Goal: Information Seeking & Learning: Find specific page/section

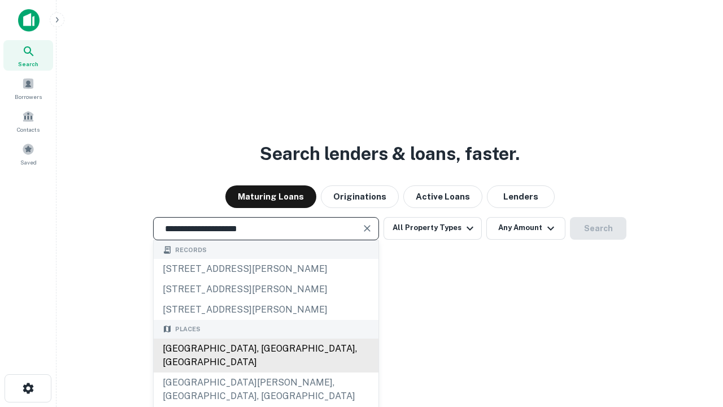
click at [265, 372] on div "[GEOGRAPHIC_DATA], [GEOGRAPHIC_DATA], [GEOGRAPHIC_DATA]" at bounding box center [266, 355] width 225 height 34
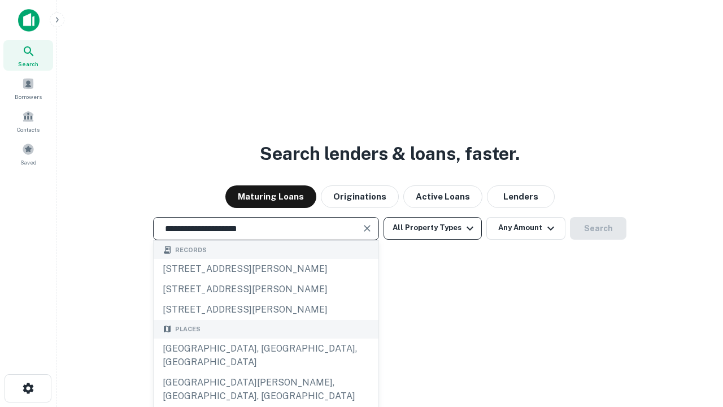
type input "**********"
click at [433, 228] on button "All Property Types" at bounding box center [432, 228] width 98 height 23
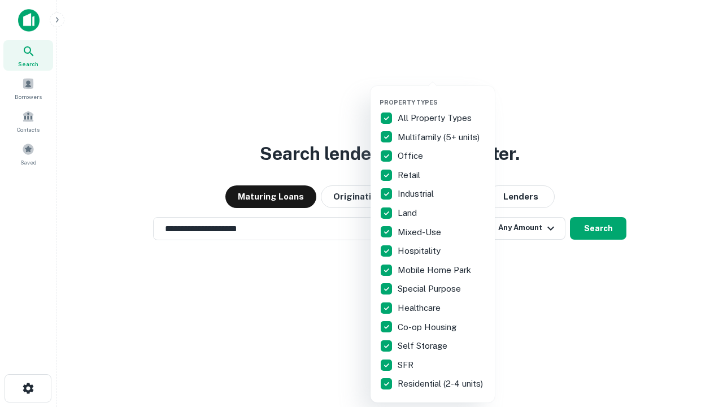
click at [442, 95] on button "button" at bounding box center [441, 95] width 124 height 1
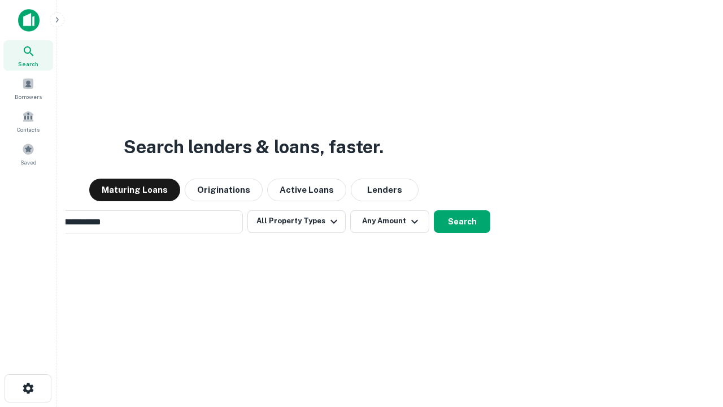
scroll to position [18, 0]
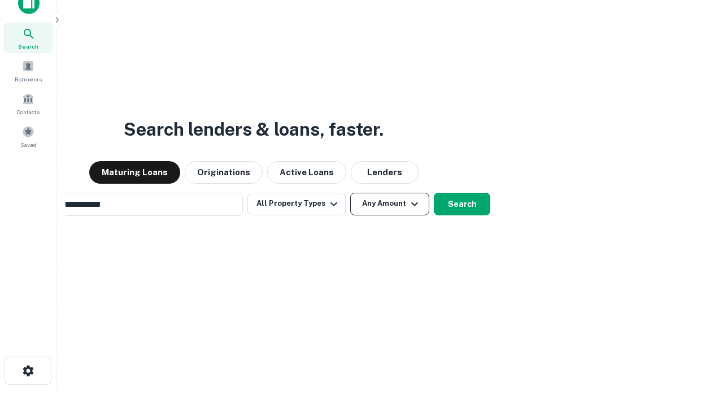
click at [350, 193] on button "Any Amount" at bounding box center [389, 204] width 79 height 23
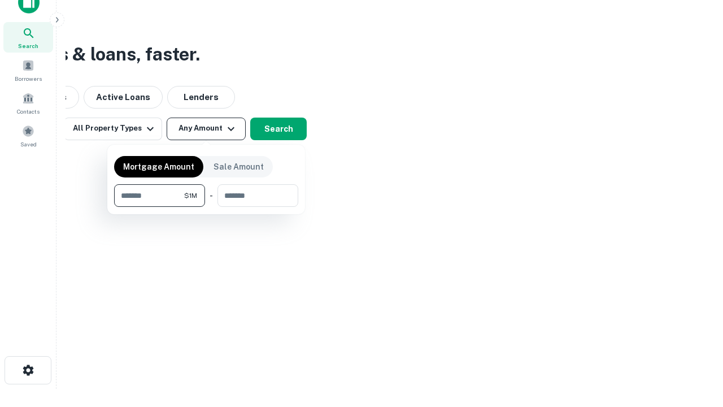
type input "*******"
click at [206, 207] on button "button" at bounding box center [206, 207] width 184 height 1
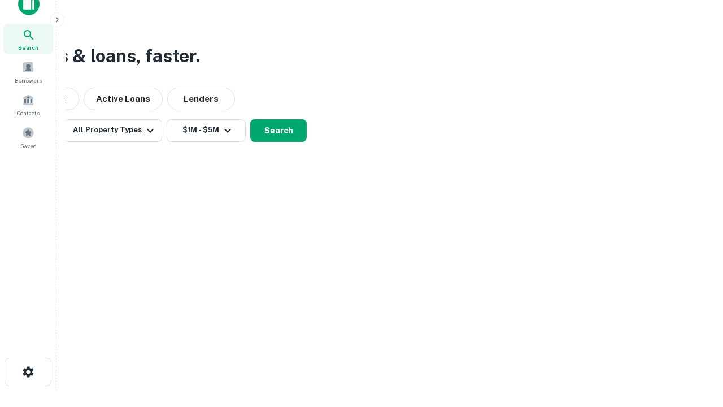
scroll to position [7, 208]
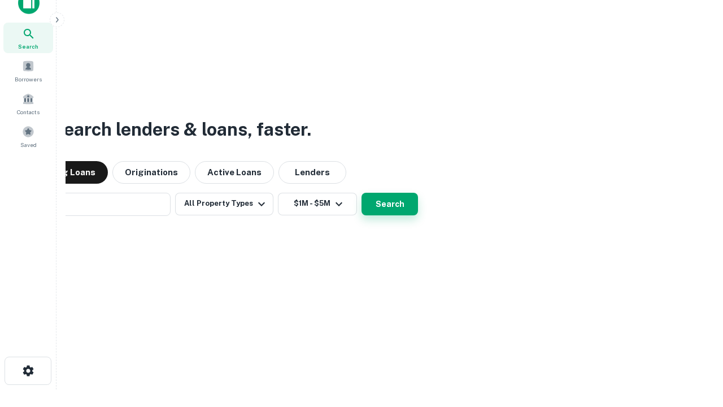
click at [361, 193] on button "Search" at bounding box center [389, 204] width 56 height 23
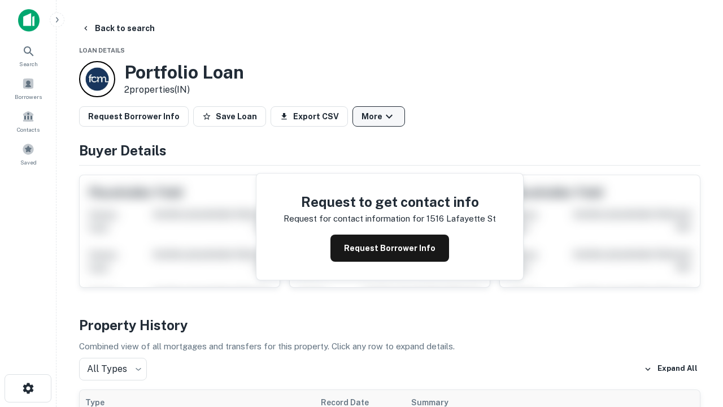
click at [378, 116] on button "More" at bounding box center [378, 116] width 53 height 20
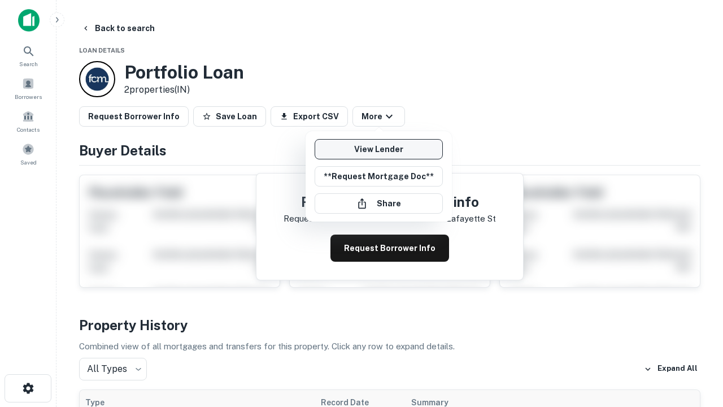
click at [378, 149] on link "View Lender" at bounding box center [379, 149] width 128 height 20
